Goal: Task Accomplishment & Management: Manage account settings

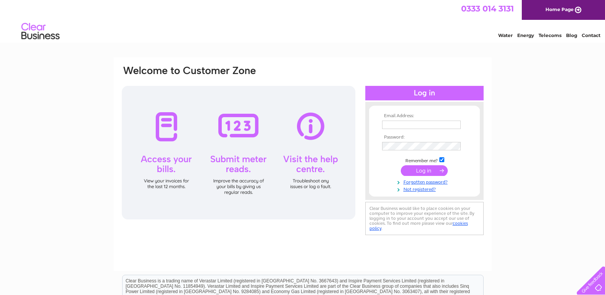
type input "[PERSON_NAME][EMAIL_ADDRESS][DOMAIN_NAME]"
click at [424, 169] on input "submit" at bounding box center [424, 170] width 47 height 11
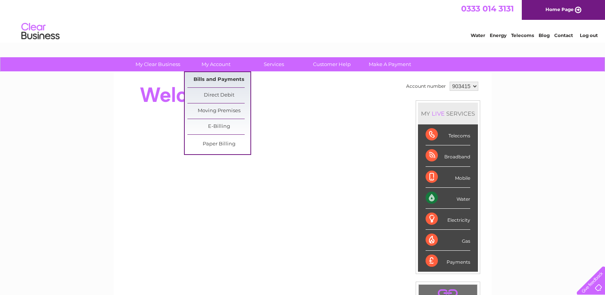
click at [215, 78] on link "Bills and Payments" at bounding box center [218, 79] width 63 height 15
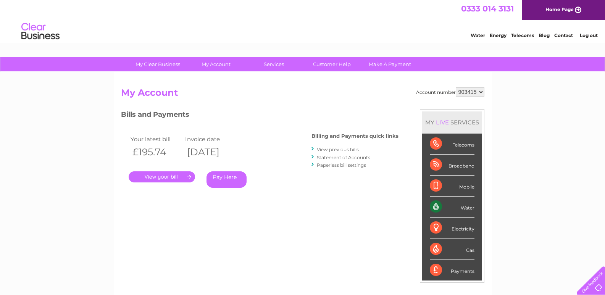
click at [171, 176] on link "." at bounding box center [162, 176] width 66 height 11
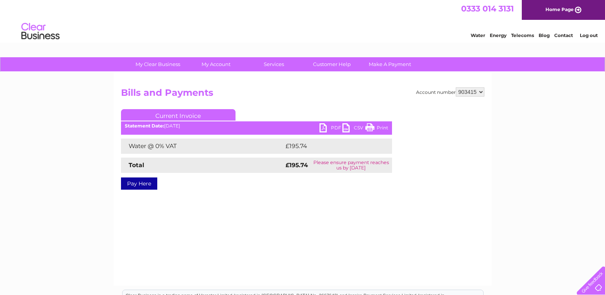
click at [321, 125] on link "PDF" at bounding box center [331, 128] width 23 height 11
click at [483, 92] on select "903415 938462 938725 938726 961012" at bounding box center [470, 91] width 29 height 9
select select "938462"
click at [456, 87] on select "903415 938462 938725 938726 961012" at bounding box center [470, 91] width 29 height 9
click at [482, 93] on select "903415 938462 938725 938726 961012" at bounding box center [470, 91] width 29 height 9
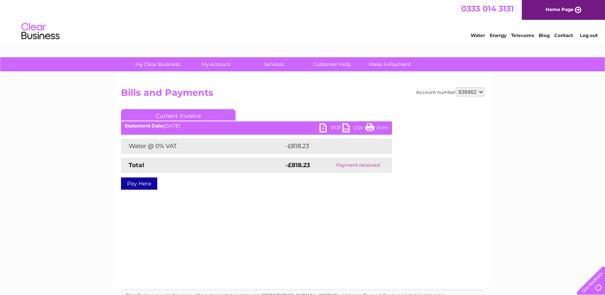
select select "938725"
click at [456, 87] on select "903415 938462 938725 938726 961012" at bounding box center [470, 91] width 29 height 9
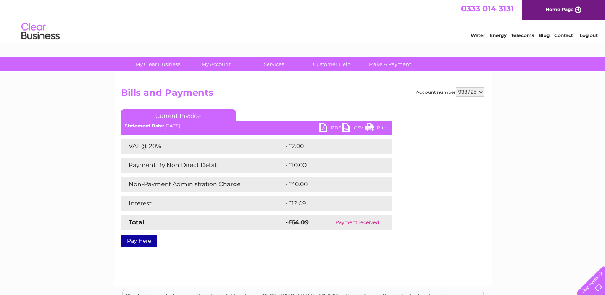
click at [479, 91] on select "903415 938462 938725 938726 961012" at bounding box center [470, 91] width 29 height 9
select select "938726"
click at [456, 87] on select "903415 938462 938725 938726 961012" at bounding box center [470, 91] width 29 height 9
click at [328, 126] on link "PDF" at bounding box center [331, 128] width 23 height 11
click at [473, 91] on select "903415 938462 938725 938726 961012" at bounding box center [470, 91] width 29 height 9
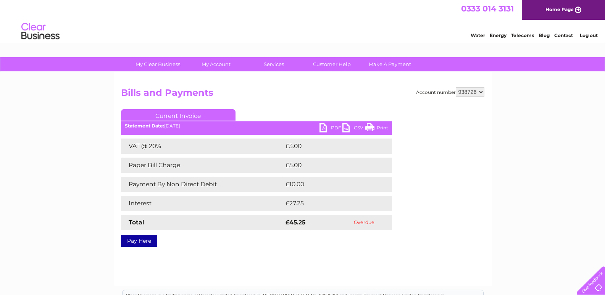
select select "961012"
click at [456, 87] on select "903415 938462 938725 938726 961012" at bounding box center [470, 91] width 29 height 9
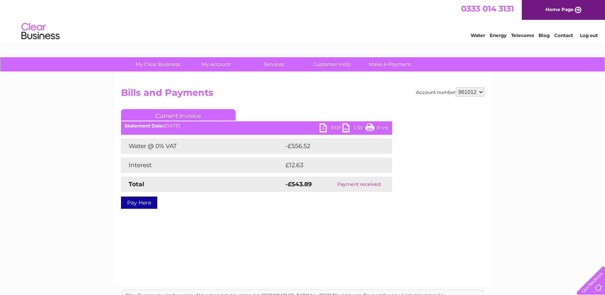
click at [594, 36] on link "Log out" at bounding box center [589, 35] width 18 height 6
